Goal: Task Accomplishment & Management: Manage account settings

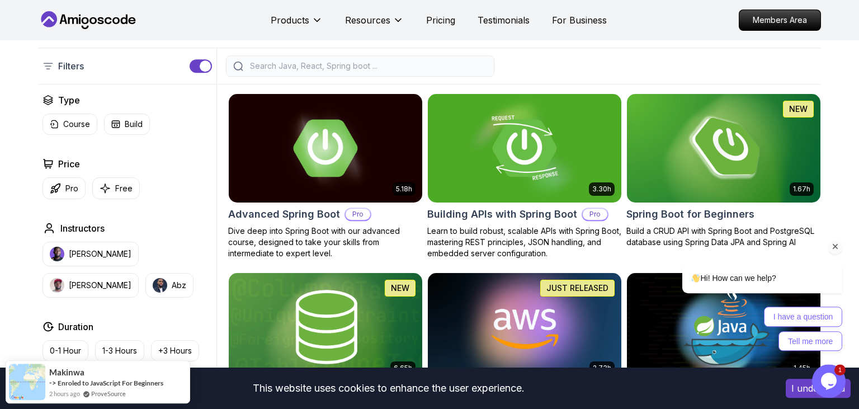
click at [709, 166] on div "Hi! How can we help? I have a question Tell me more" at bounding box center [747, 258] width 201 height 196
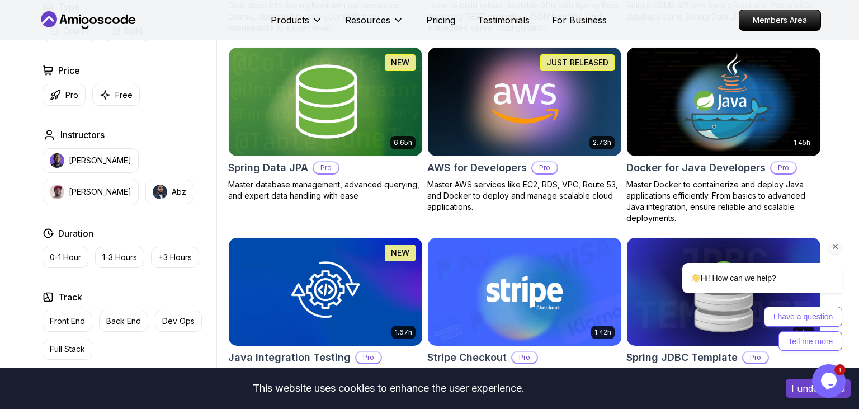
scroll to position [468, 0]
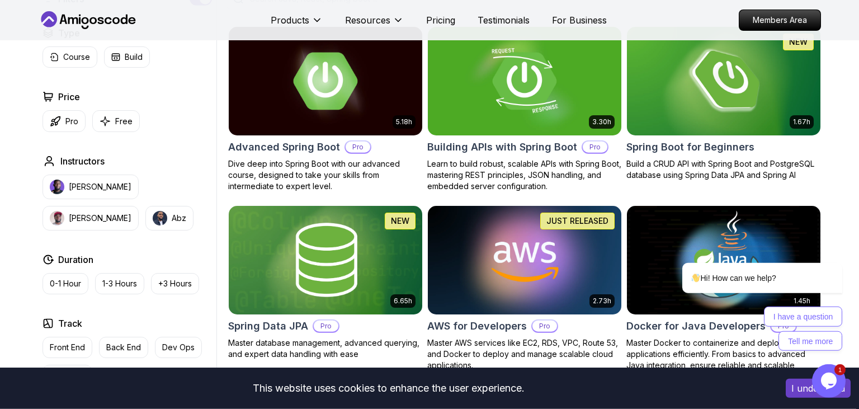
scroll to position [309, 0]
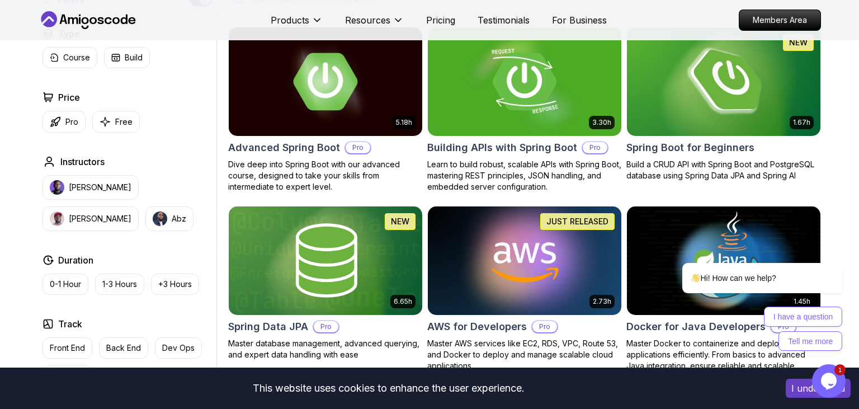
click at [733, 110] on img at bounding box center [723, 82] width 203 height 114
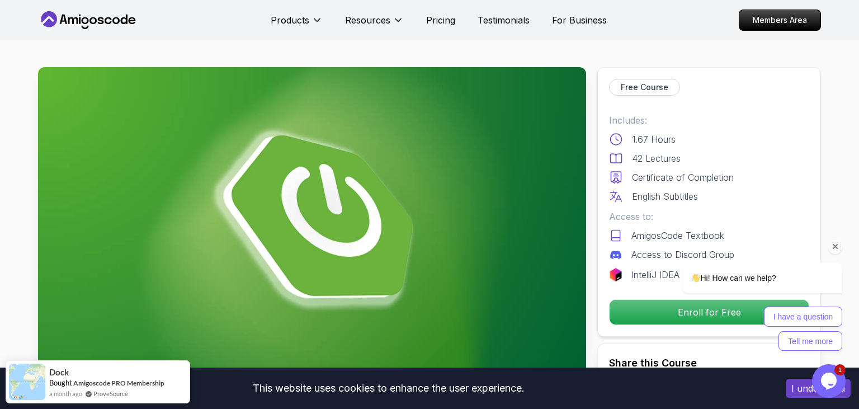
click at [647, 320] on div "Hi! How can we help? I have a question Tell me more" at bounding box center [747, 258] width 201 height 196
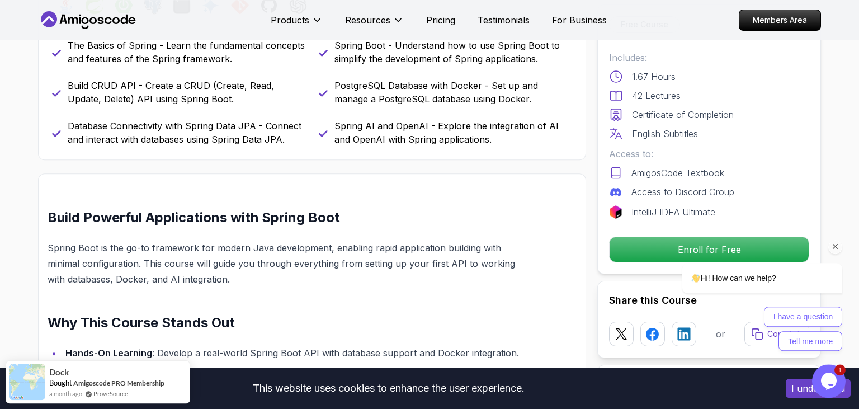
scroll to position [534, 0]
click at [657, 239] on div "Hi! How can we help? I have a question Tell me more" at bounding box center [748, 293] width 190 height 116
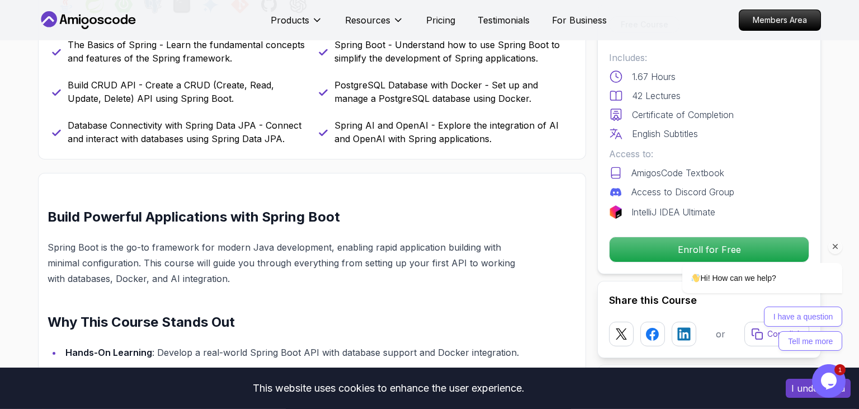
click at [695, 242] on div at bounding box center [748, 246] width 190 height 14
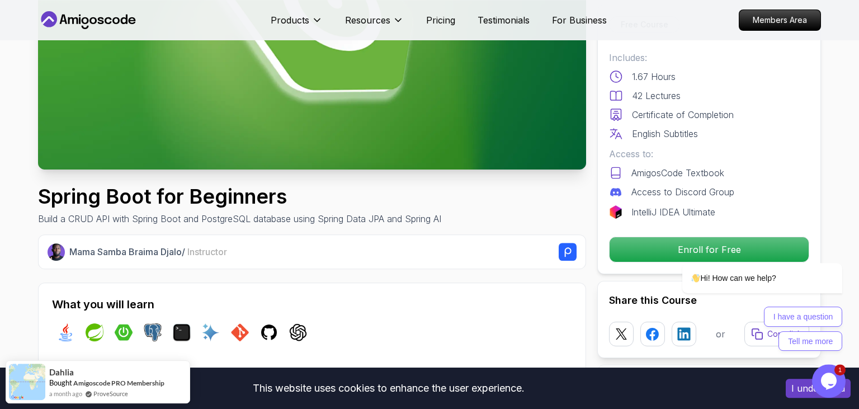
scroll to position [225, 0]
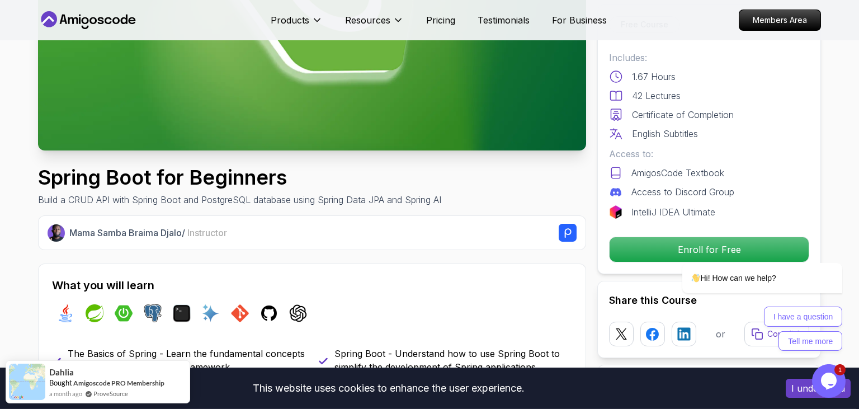
click at [726, 248] on div at bounding box center [748, 246] width 190 height 14
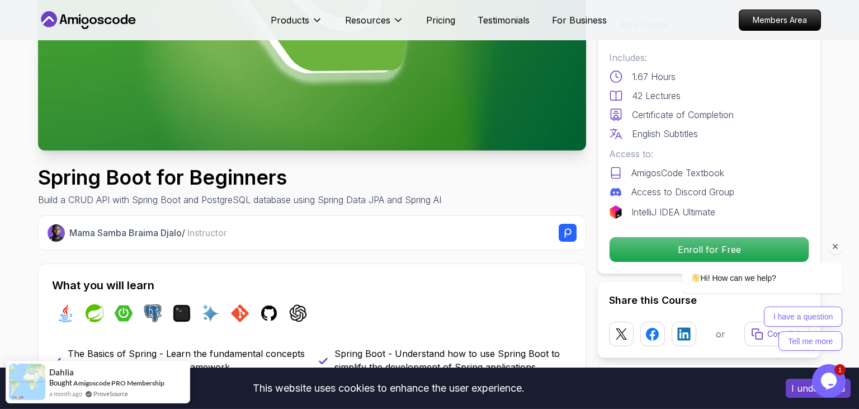
click at [726, 248] on div at bounding box center [748, 246] width 190 height 14
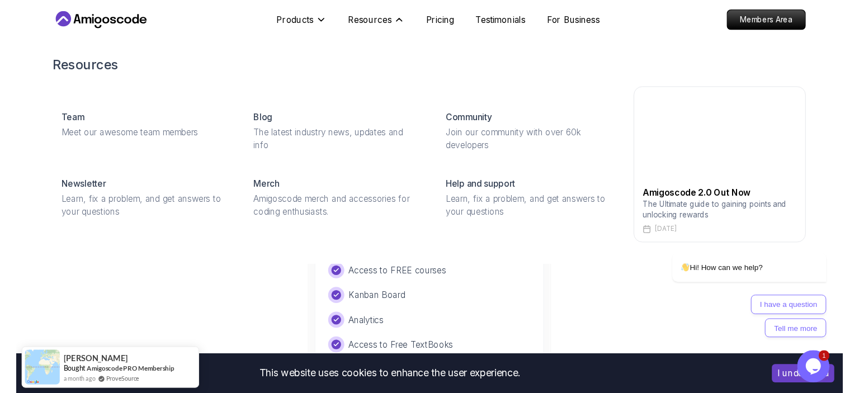
scroll to position [2244, 0]
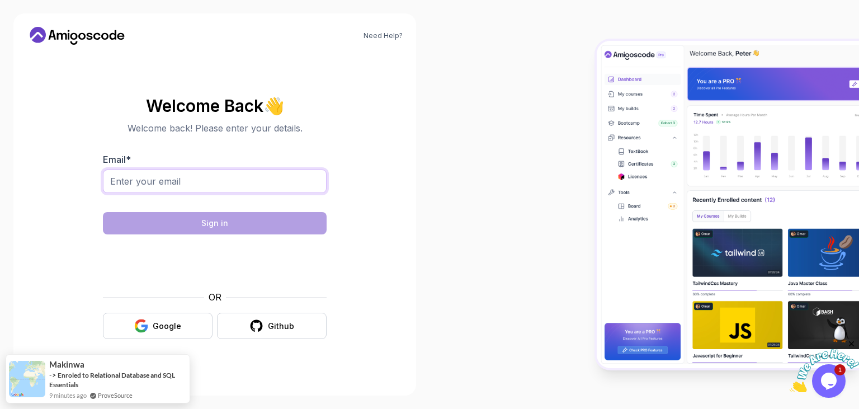
click at [182, 179] on input "Email *" at bounding box center [215, 180] width 224 height 23
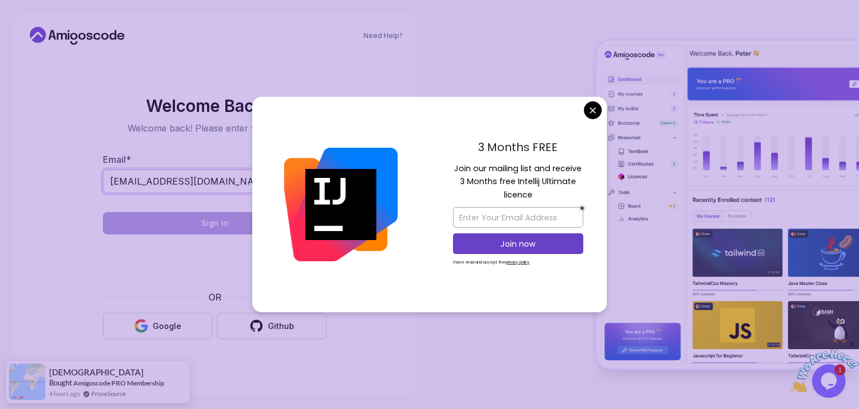
type input "[EMAIL_ADDRESS][DOMAIN_NAME]"
click at [590, 103] on body "Need Help? Welcome Back 👋 Welcome back! Please enter your details. Email * [EMA…" at bounding box center [429, 204] width 859 height 409
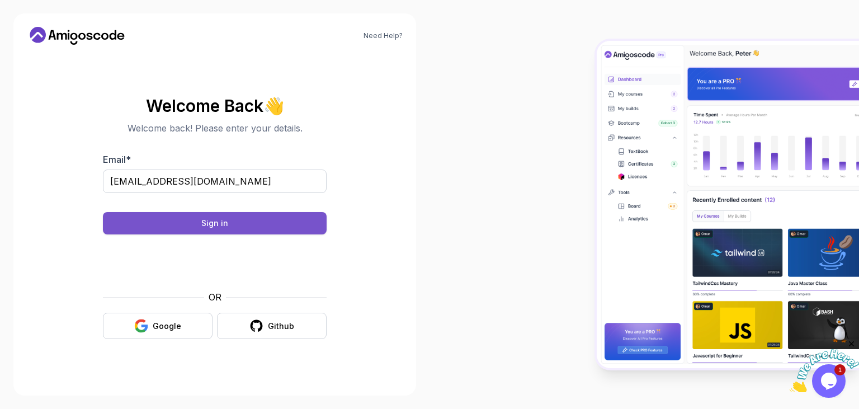
click at [249, 223] on button "Sign in" at bounding box center [215, 223] width 224 height 22
